Goal: Task Accomplishment & Management: Manage account settings

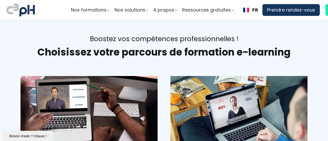
click at [322, 10] on ul "Nos formations Parcours gestionnaire Parcours employés Nos formations e-learnin…" at bounding box center [215, 10] width 288 height 12
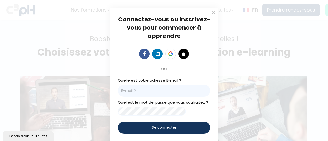
click at [123, 94] on input "email" at bounding box center [164, 91] width 92 height 12
type input "[EMAIL_ADDRESS][DOMAIN_NAME]"
click at [243, 68] on div "Connectez-vous ou inscrivez-vous pour commencer à apprendre Connectez-vous pour…" at bounding box center [164, 82] width 328 height 164
click at [149, 129] on div "Se connecter" at bounding box center [164, 128] width 92 height 12
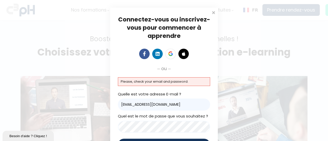
click at [97, 133] on div "Connectez-vous ou inscrivez-vous pour commencer à apprendre Connectez-vous pour…" at bounding box center [164, 90] width 328 height 181
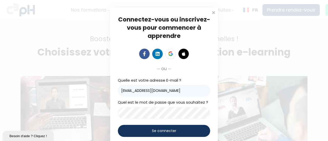
click at [238, 72] on div "Connectez-vous ou inscrivez-vous pour commencer à apprendre Connectez-vous pour…" at bounding box center [164, 83] width 328 height 167
click at [213, 86] on div "Connectez-vous ou inscrivez-vous pour commencer à apprendre Connectez-vous pour…" at bounding box center [164, 83] width 108 height 151
click at [195, 90] on input "[EMAIL_ADDRESS][DOMAIN_NAME]" at bounding box center [164, 91] width 92 height 12
click at [278, 71] on div "Connectez-vous ou inscrivez-vous pour commencer à apprendre Connectez-vous pour…" at bounding box center [164, 83] width 328 height 167
click at [189, 90] on input "[EMAIL_ADDRESS][DOMAIN_NAME]" at bounding box center [164, 91] width 92 height 12
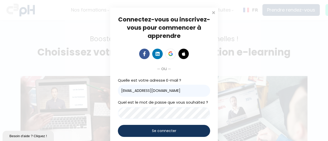
click at [233, 74] on div "Connectez-vous ou inscrivez-vous pour commencer à apprendre Connectez-vous pour…" at bounding box center [164, 83] width 328 height 167
click at [193, 89] on input "[EMAIL_ADDRESS][DOMAIN_NAME]" at bounding box center [164, 91] width 92 height 12
click at [246, 104] on div "Connectez-vous ou inscrivez-vous pour commencer à apprendre Connectez-vous pour…" at bounding box center [164, 83] width 328 height 167
drag, startPoint x: 242, startPoint y: 82, endPoint x: 210, endPoint y: 85, distance: 32.3
click at [242, 82] on div "Connectez-vous ou inscrivez-vous pour commencer à apprendre Connectez-vous pour…" at bounding box center [164, 83] width 328 height 167
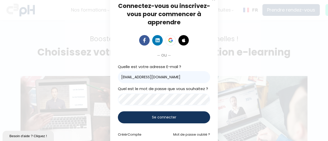
scroll to position [25, 0]
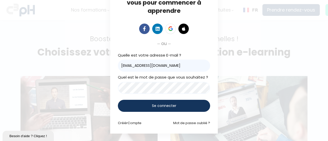
click at [103, 92] on div "Connectez-vous ou inscrivez-vous pour commencer à apprendre Connectez-vous pour…" at bounding box center [164, 58] width 328 height 167
click at [260, 87] on div "Connectez-vous ou inscrivez-vous pour commencer à apprendre Connectez-vous pour…" at bounding box center [164, 58] width 328 height 167
click at [86, 104] on div "Connectez-vous ou inscrivez-vous pour commencer à apprendre Connectez-vous pour…" at bounding box center [164, 58] width 328 height 167
click at [239, 74] on div "Connectez-vous ou inscrivez-vous pour commencer à apprendre Connectez-vous pour…" at bounding box center [164, 58] width 328 height 167
click at [48, 97] on div "Connectez-vous ou inscrivez-vous pour commencer à apprendre Connectez-vous pour…" at bounding box center [164, 58] width 328 height 167
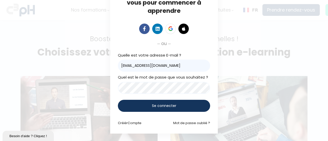
click at [212, 87] on div "Connectez-vous ou inscrivez-vous pour commencer à apprendre Connectez-vous pour…" at bounding box center [164, 58] width 108 height 151
click at [103, 92] on div "Connectez-vous ou inscrivez-vous pour commencer à apprendre Connectez-vous pour…" at bounding box center [164, 58] width 328 height 167
click at [215, 75] on div "Connectez-vous ou inscrivez-vous pour commencer à apprendre Connectez-vous pour…" at bounding box center [164, 58] width 108 height 151
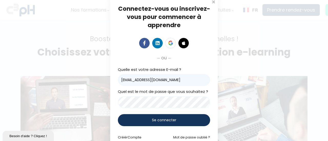
scroll to position [0, 0]
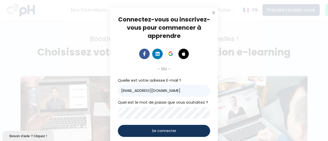
click at [167, 129] on span "Se connecter" at bounding box center [164, 131] width 24 height 5
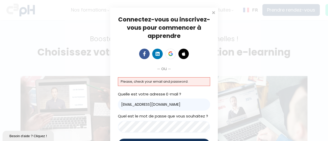
scroll to position [39, 0]
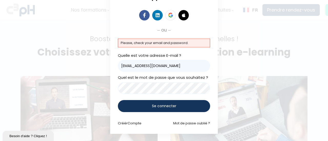
click at [91, 90] on div "Connectez-vous ou inscrivez-vous pour commencer à apprendre Connectez-vous pour…" at bounding box center [164, 51] width 328 height 181
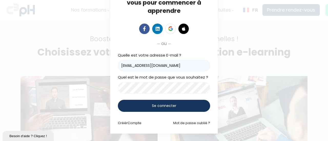
click at [158, 110] on div "Se connecter" at bounding box center [164, 106] width 92 height 12
